Goal: Task Accomplishment & Management: Manage account settings

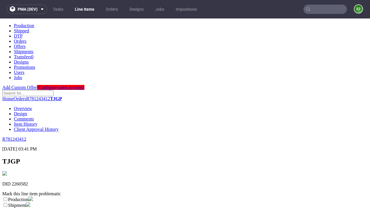
scroll to position [102, 0]
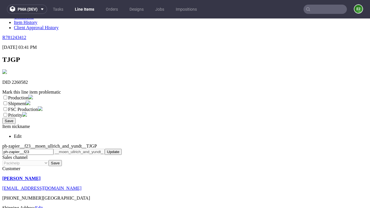
select select "dtp_ca_needed"
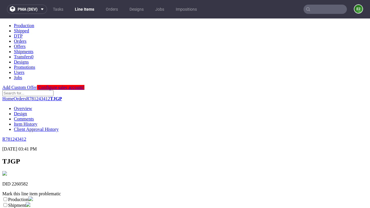
scroll to position [0, 0]
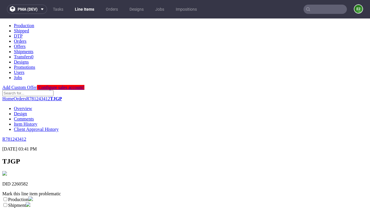
checkbox input "true"
